Goal: Information Seeking & Learning: Learn about a topic

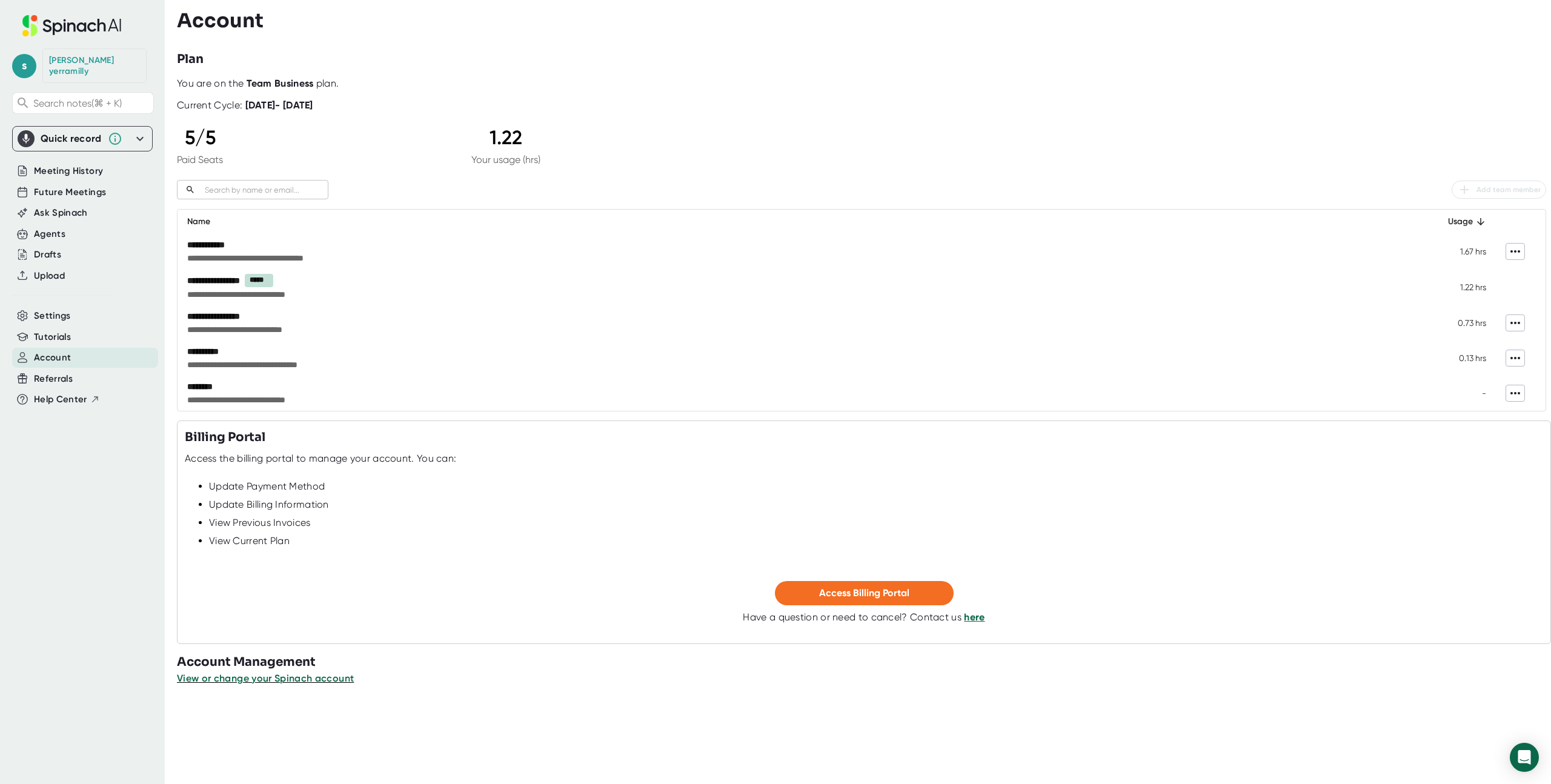
click at [1518, 322] on icon at bounding box center [1515, 323] width 10 height 2
click at [1518, 322] on div at bounding box center [776, 392] width 1551 height 784
click at [94, 189] on div "Future Meetings" at bounding box center [85, 193] width 146 height 20
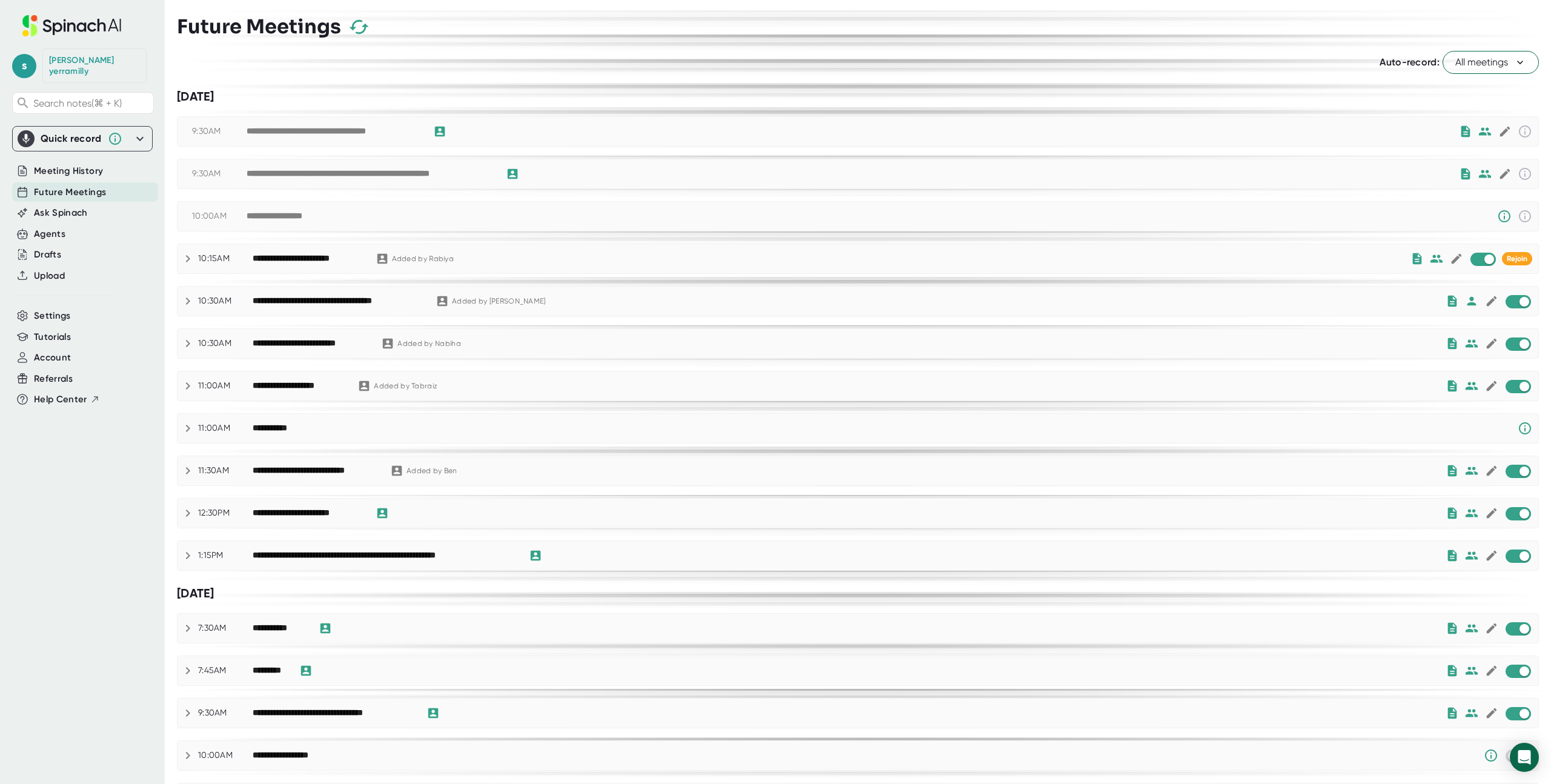
click at [87, 164] on span "Meeting History" at bounding box center [68, 171] width 69 height 14
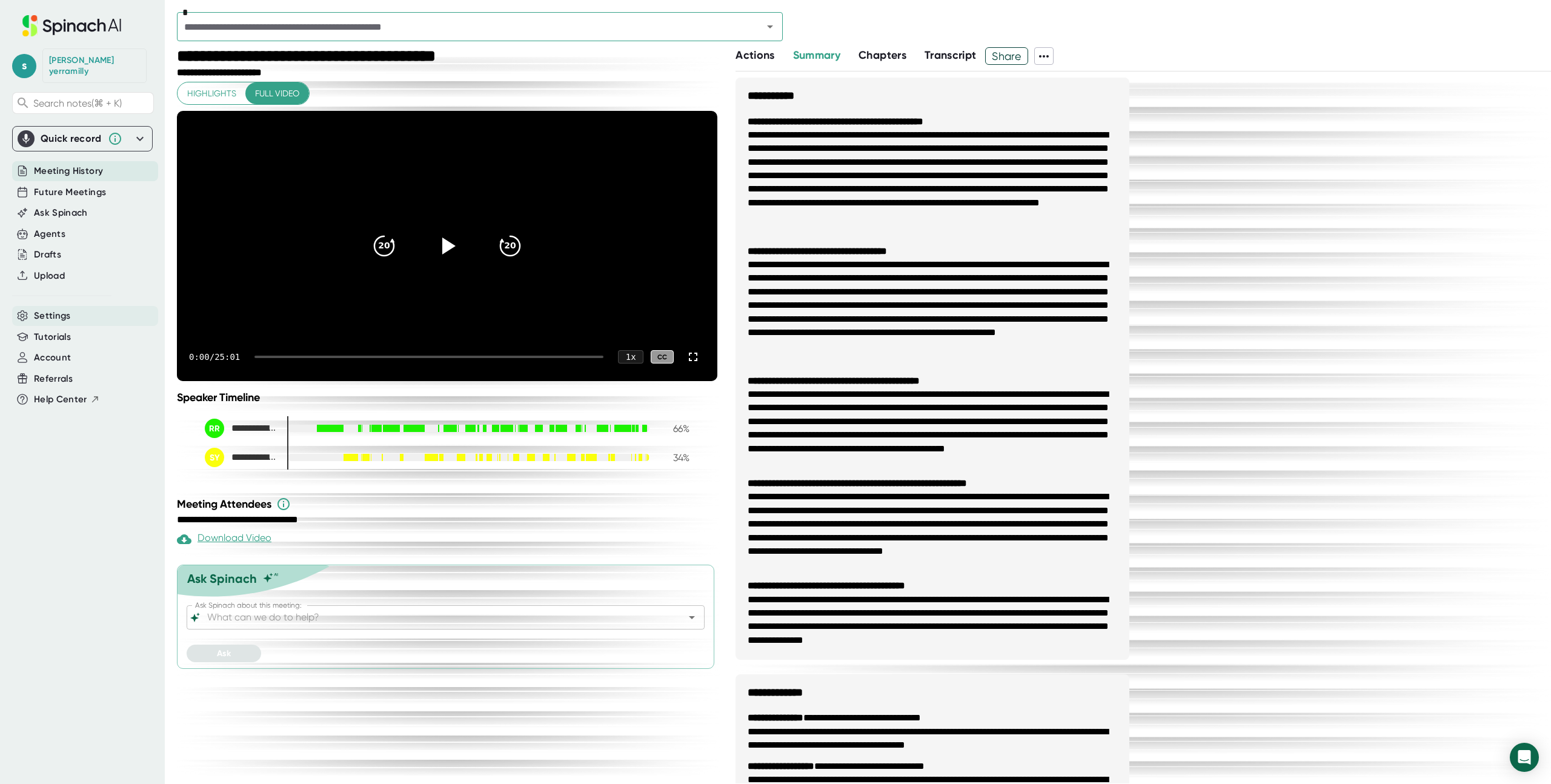
click at [76, 313] on div "Settings" at bounding box center [85, 316] width 146 height 20
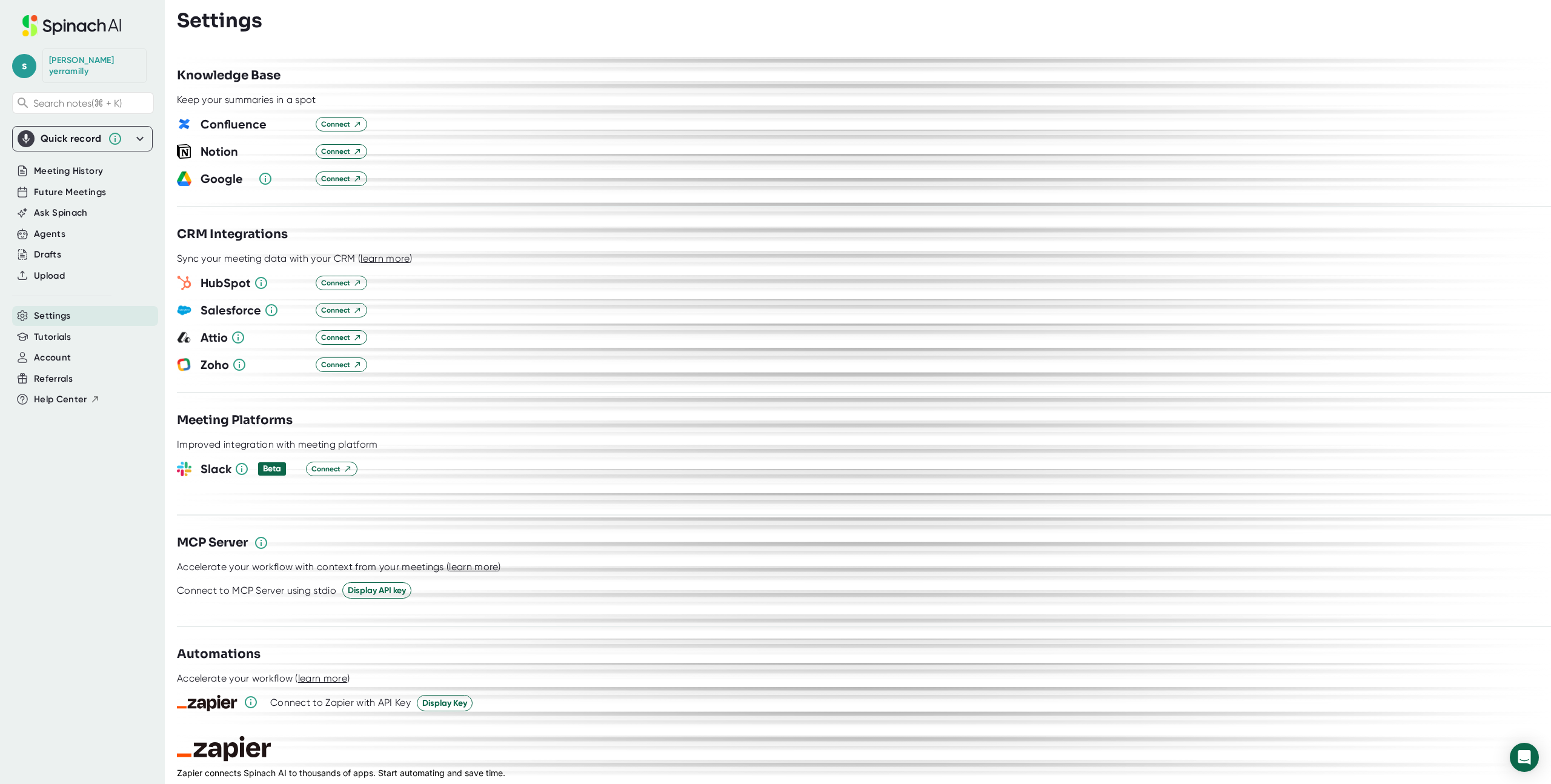
scroll to position [1348, 0]
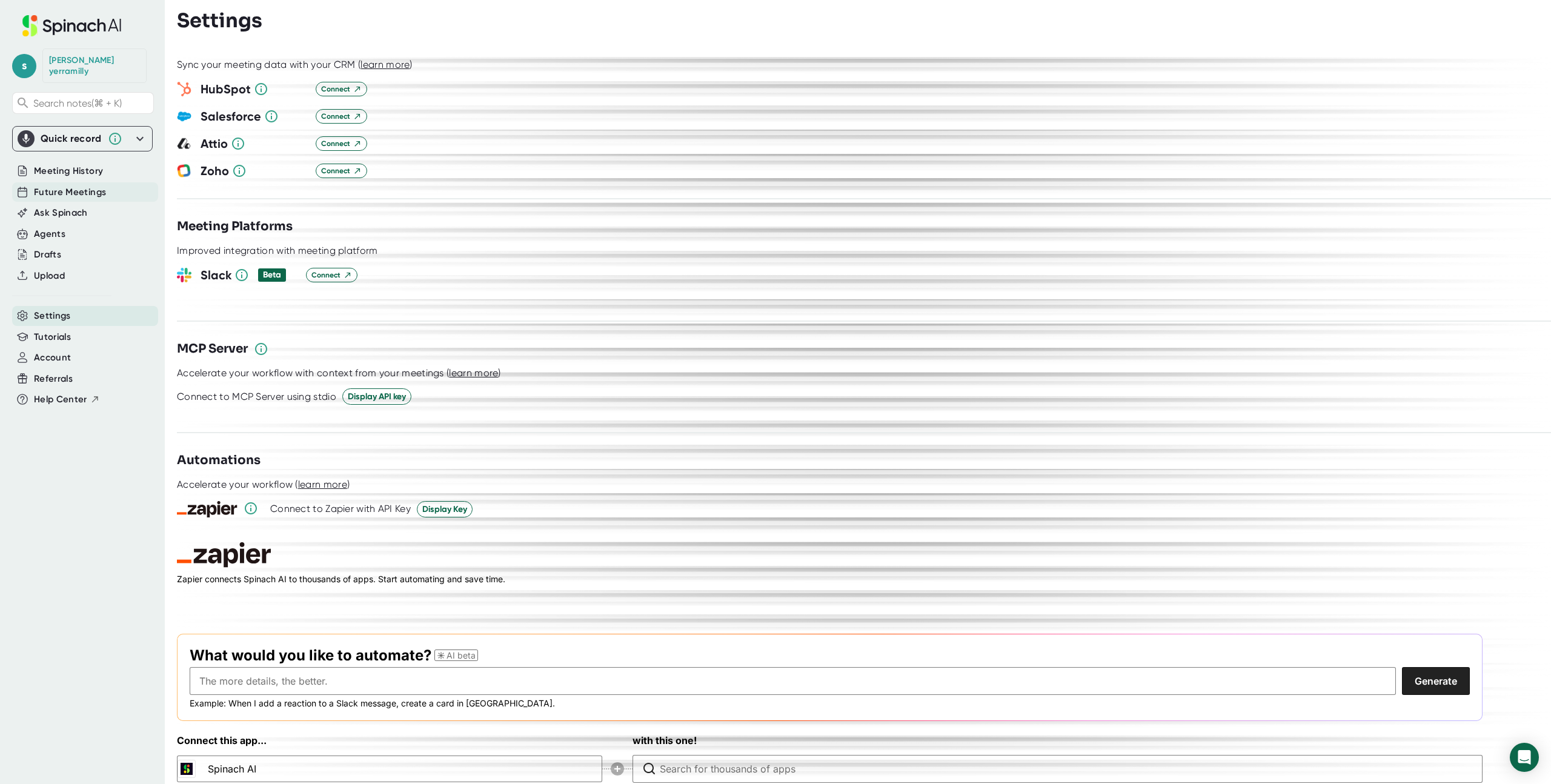
click at [70, 186] on span "Future Meetings" at bounding box center [69, 193] width 72 height 14
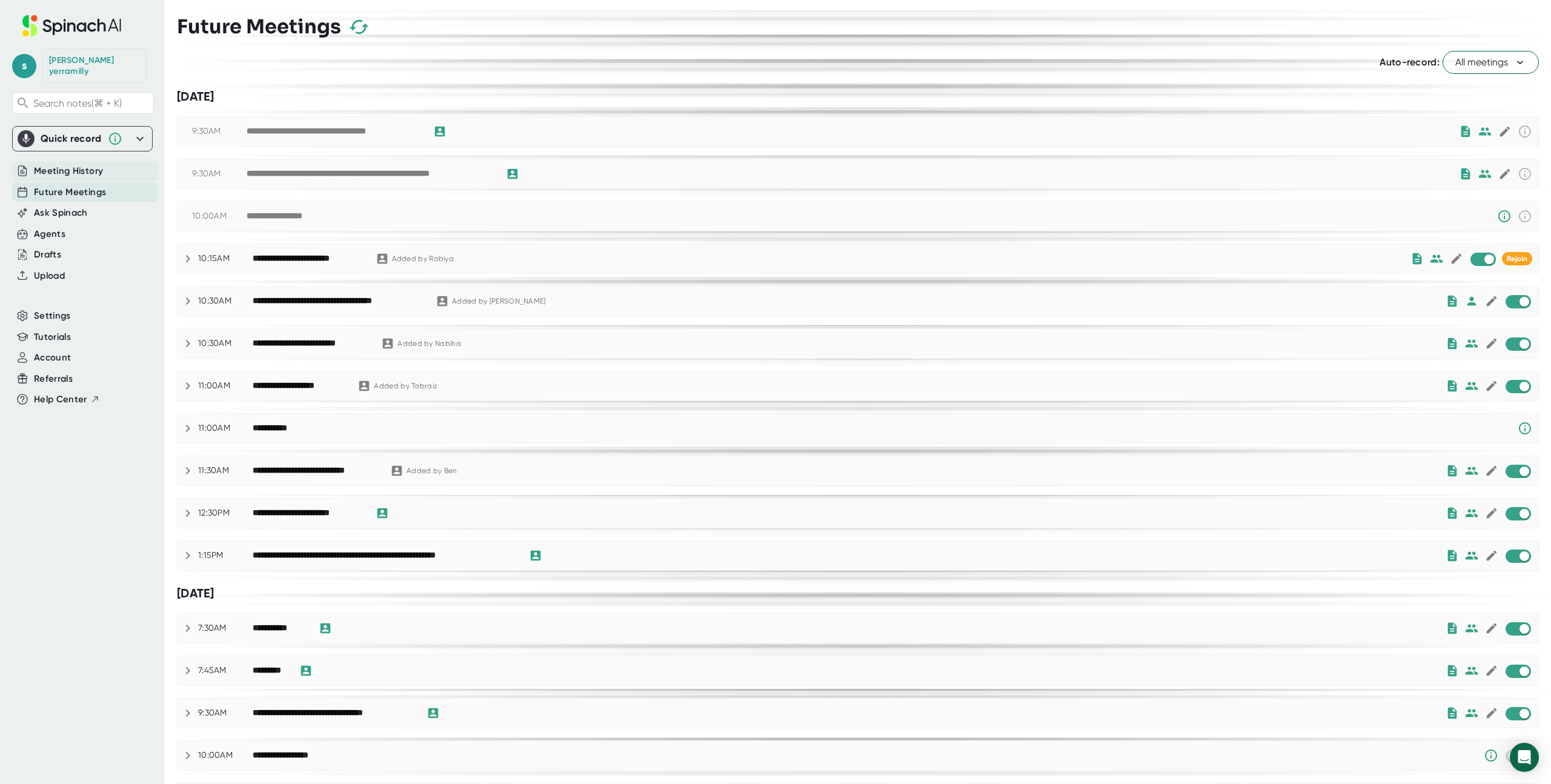
click at [65, 164] on span "Meeting History" at bounding box center [68, 171] width 69 height 14
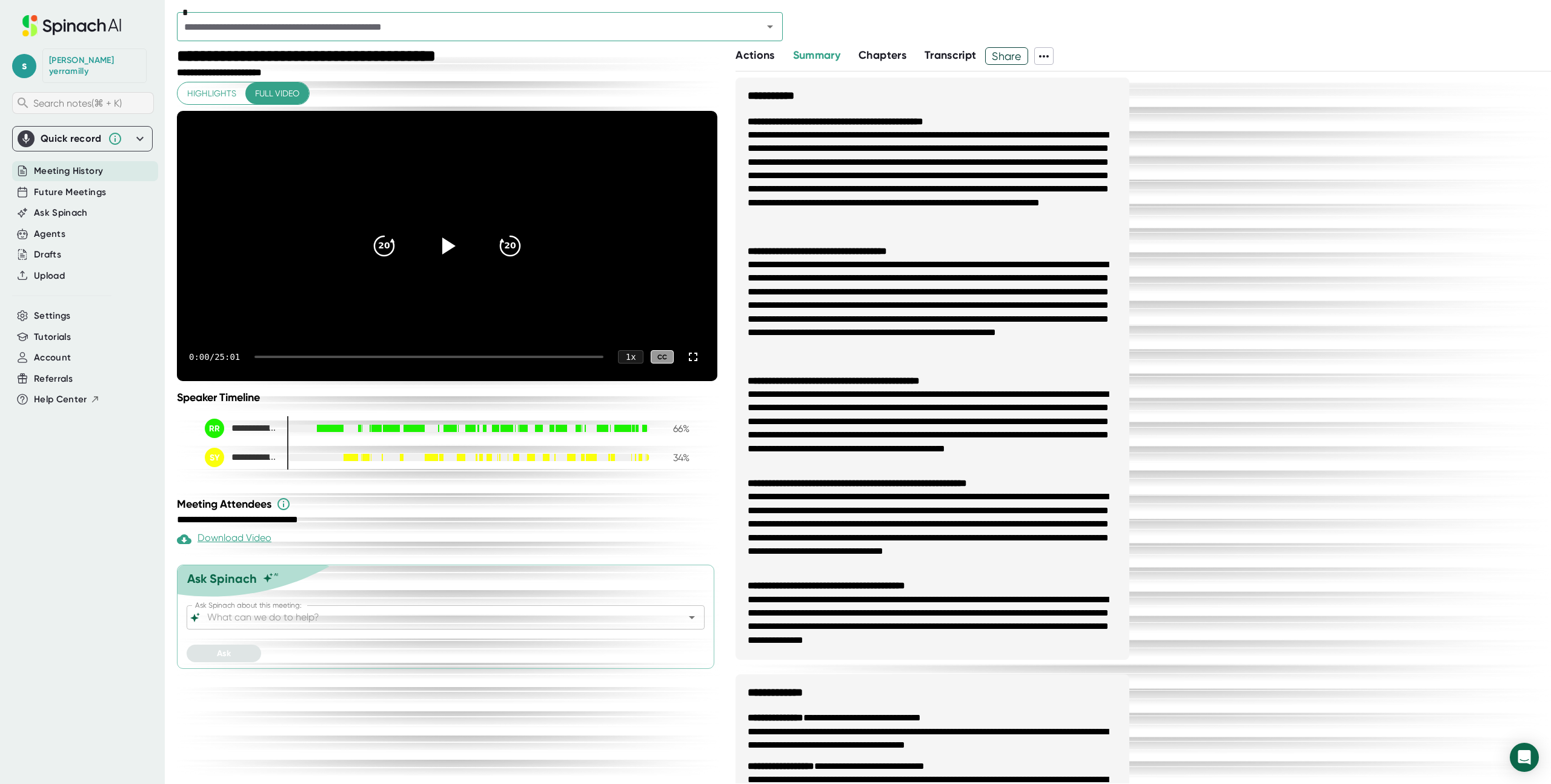
click at [136, 93] on div "Search notes (⌘ + K)" at bounding box center [82, 103] width 141 height 22
click at [290, 31] on input "text" at bounding box center [462, 26] width 563 height 17
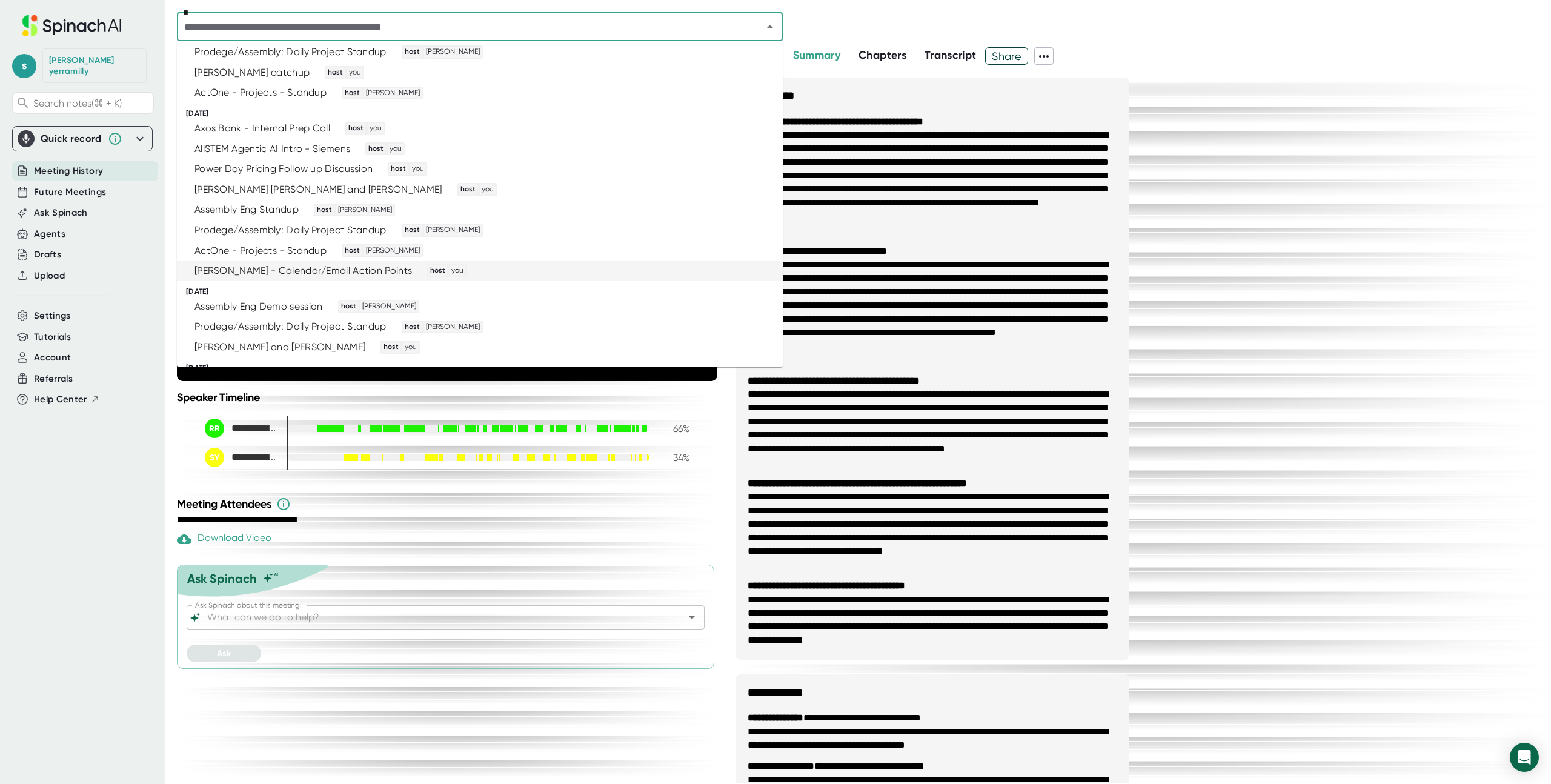
scroll to position [882, 0]
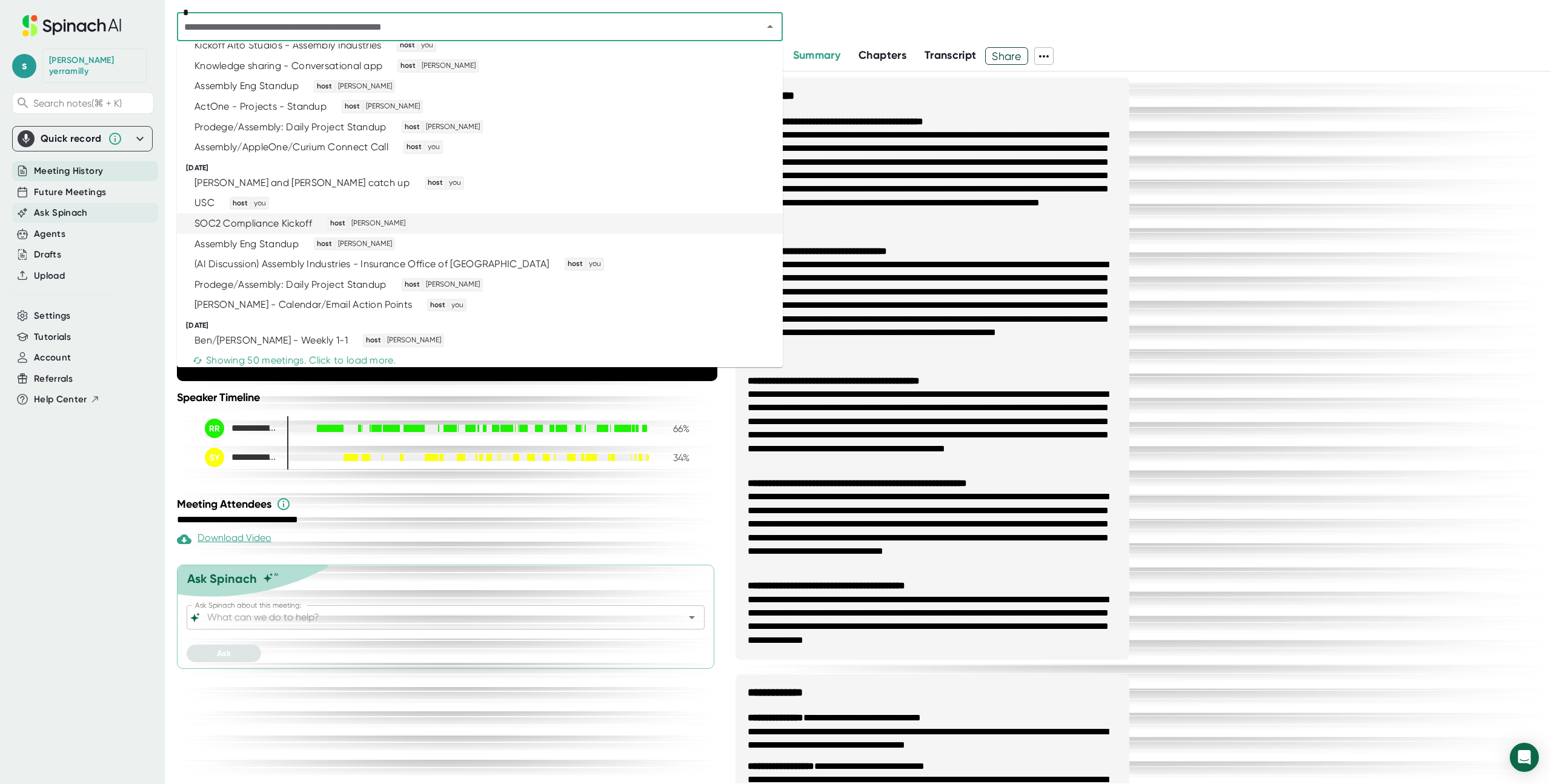
click at [75, 206] on span "Ask Spinach" at bounding box center [60, 212] width 54 height 14
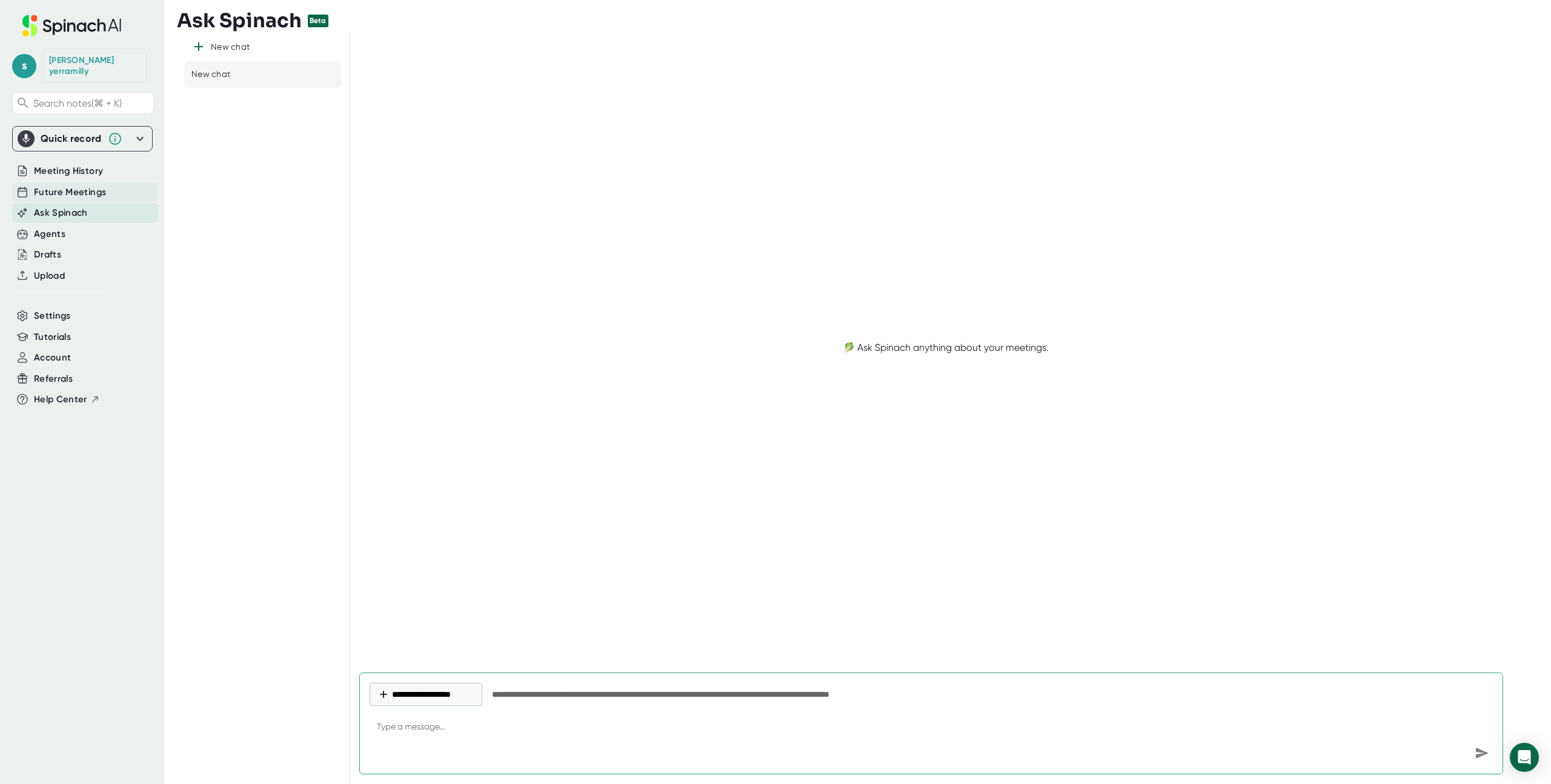
type textarea "x"
click at [86, 186] on span "Future Meetings" at bounding box center [69, 193] width 72 height 14
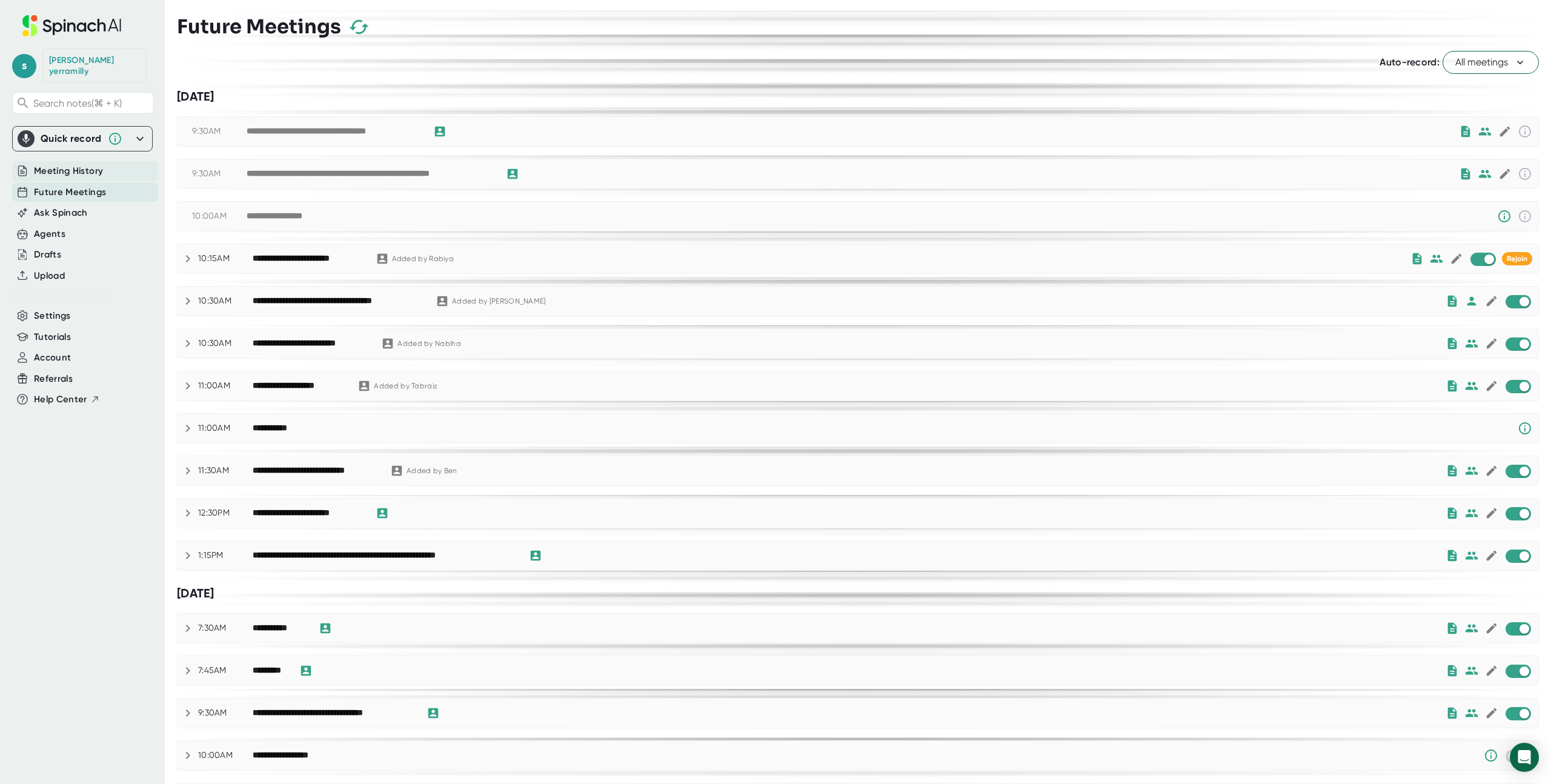
click at [87, 164] on span "Meeting History" at bounding box center [68, 171] width 69 height 14
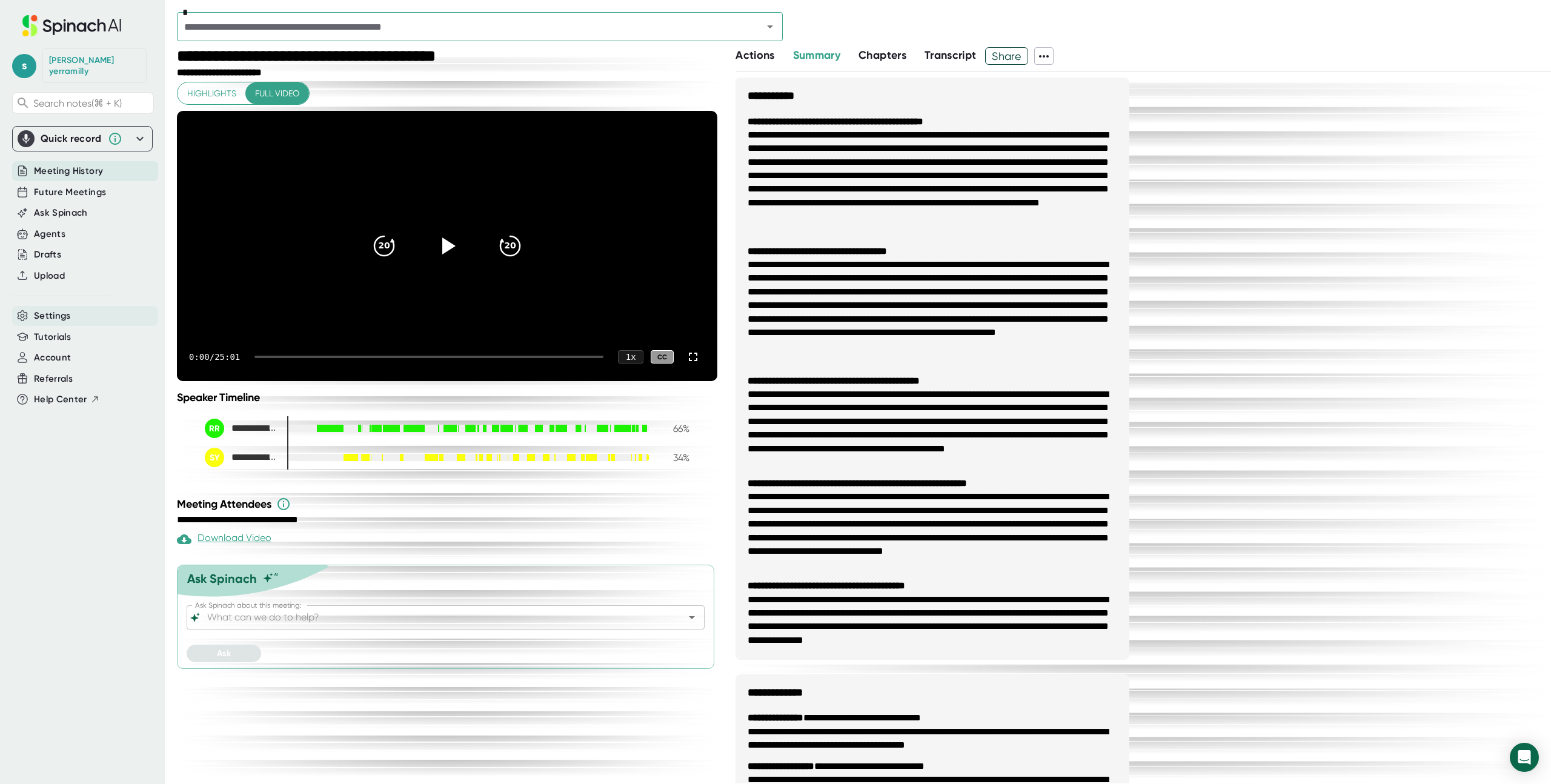
click at [81, 309] on div "Settings" at bounding box center [85, 316] width 146 height 20
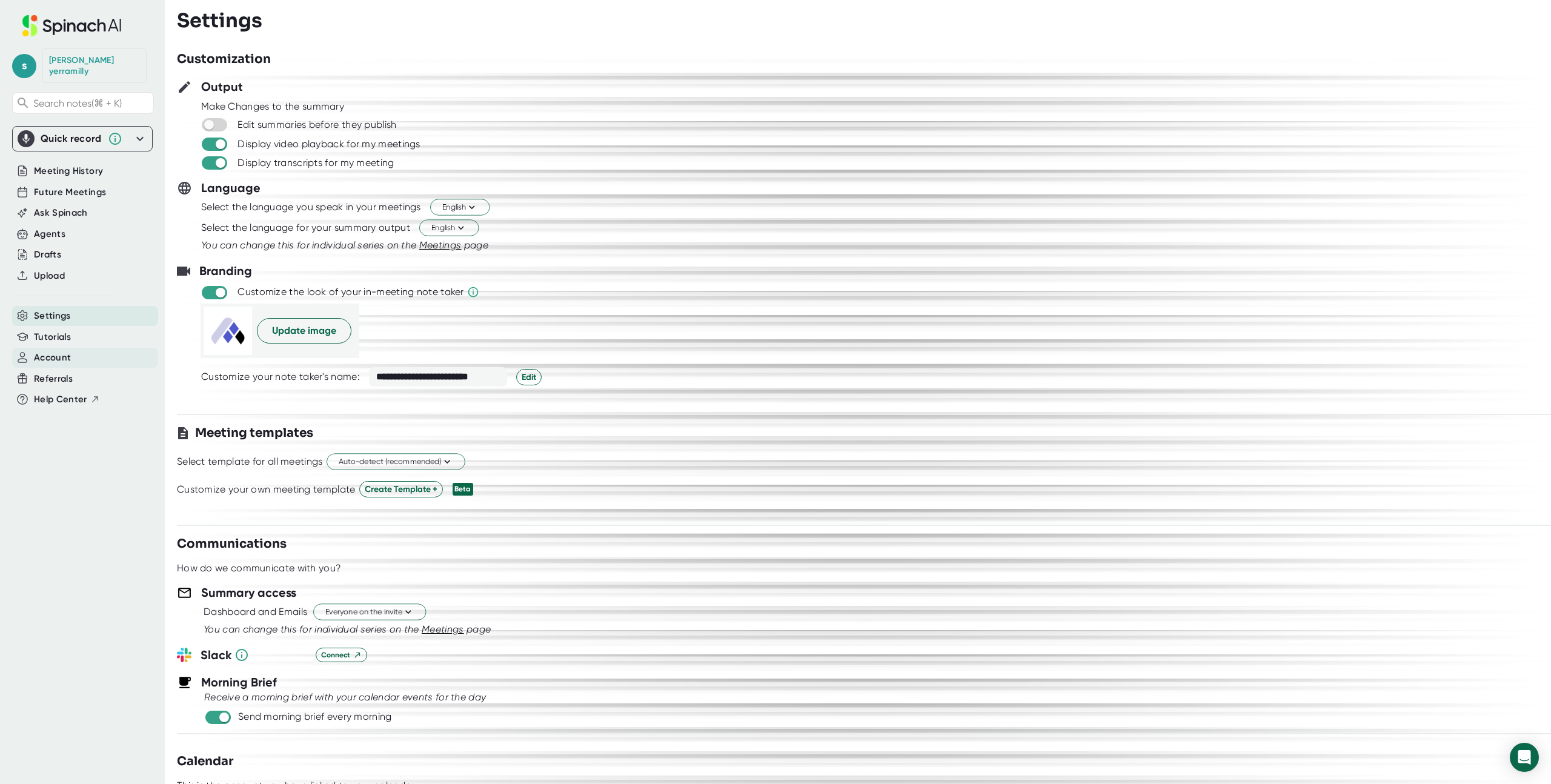
click at [87, 348] on div "Account" at bounding box center [85, 357] width 146 height 20
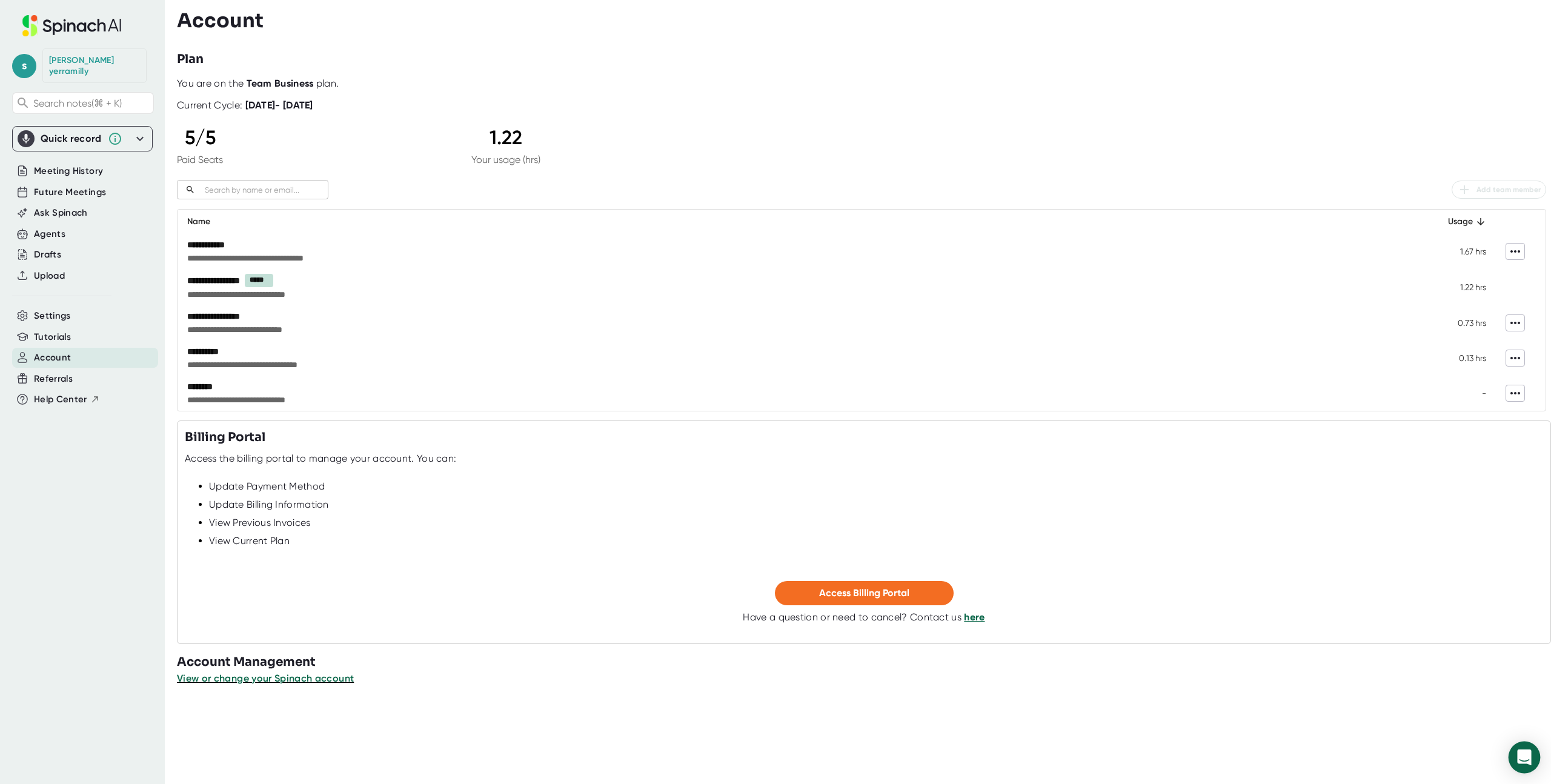
click at [1514, 758] on div "Open Intercom Messenger" at bounding box center [1524, 757] width 33 height 33
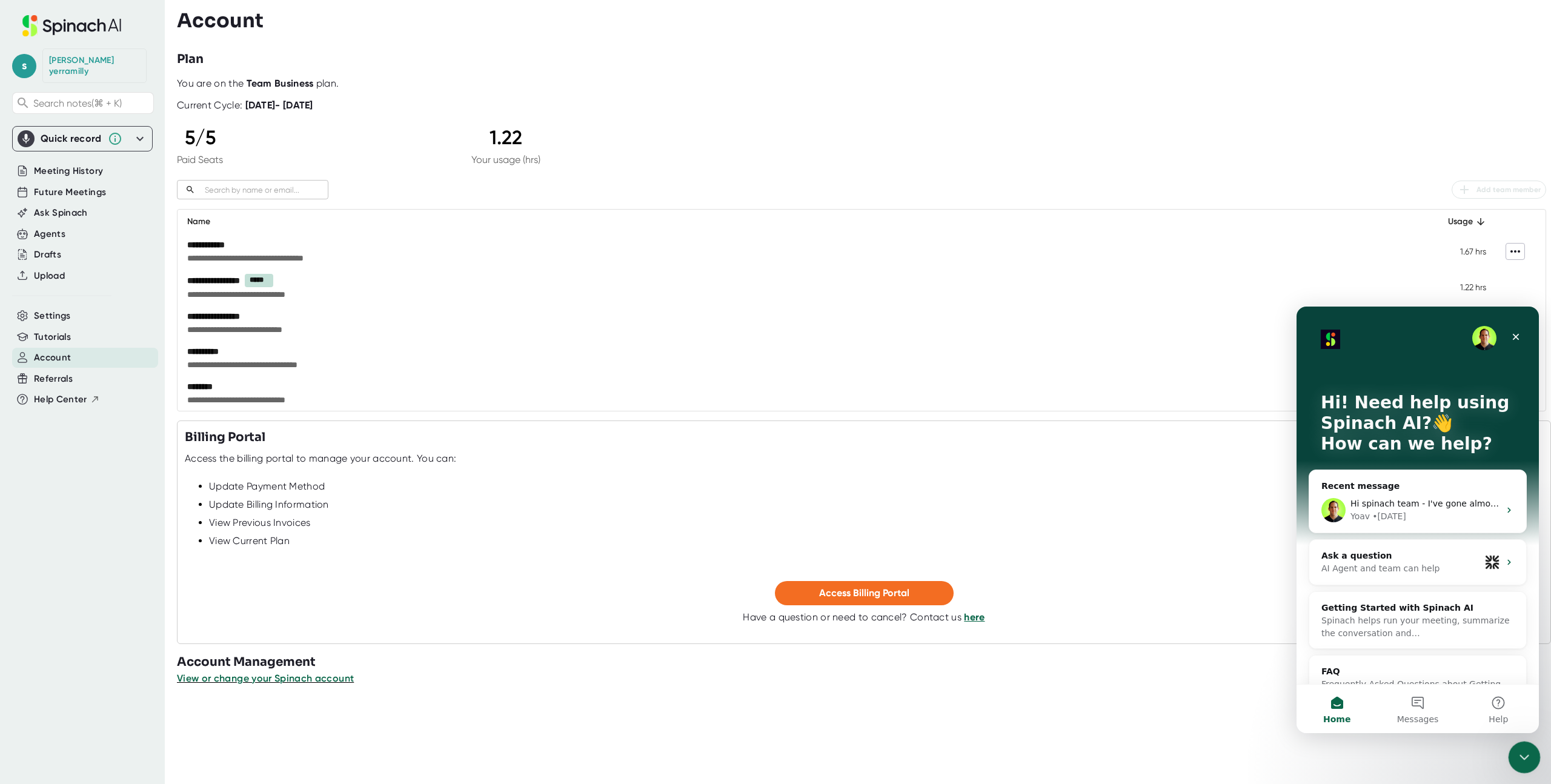
click at [1528, 745] on div "Close Intercom Messenger" at bounding box center [1521, 754] width 29 height 29
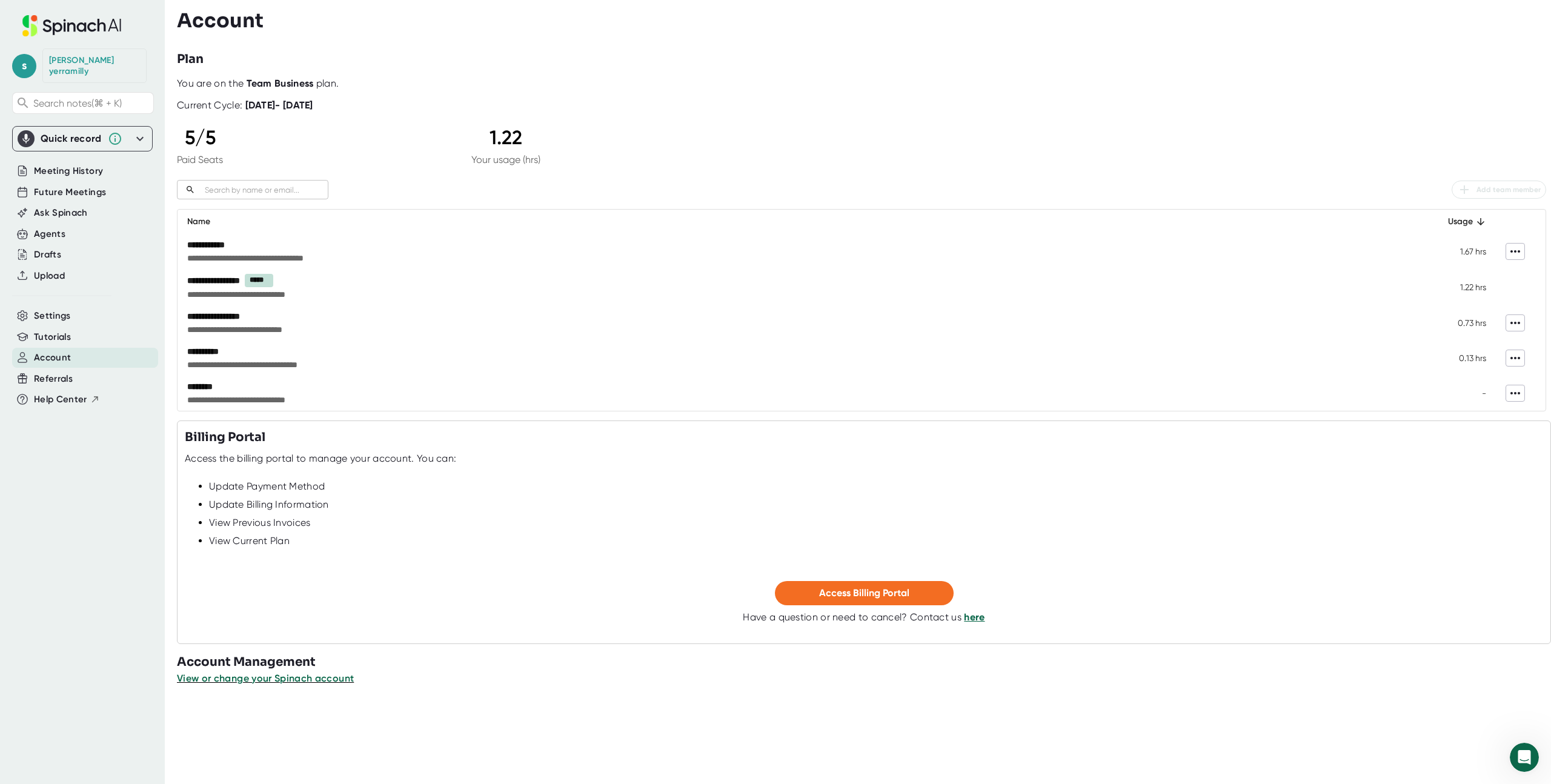
click at [931, 43] on div at bounding box center [863, 41] width 1374 height 18
